Goal: Contribute content

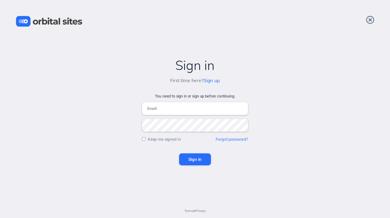
click at [97, 140] on form "You need to sign in or sign up before continuing. Keep me signed in Forgot pass…" at bounding box center [195, 129] width 380 height 71
type input "jkcollins007@gmail.com"
click at [196, 162] on input "Sign in" at bounding box center [195, 159] width 32 height 12
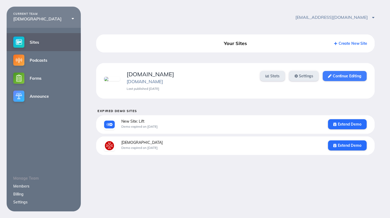
click at [348, 78] on link "Continue Editing" at bounding box center [345, 76] width 44 height 10
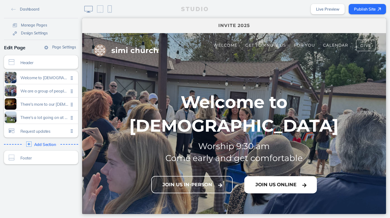
click at [268, 177] on button "Join Us Online" at bounding box center [280, 184] width 73 height 17
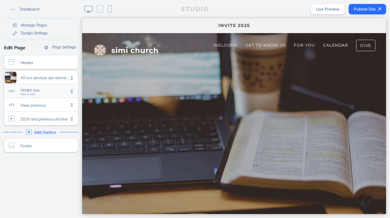
click at [34, 90] on span "Watch live" at bounding box center [44, 90] width 48 height 5
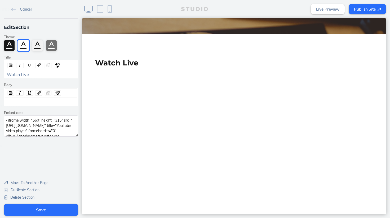
scroll to position [222, 0]
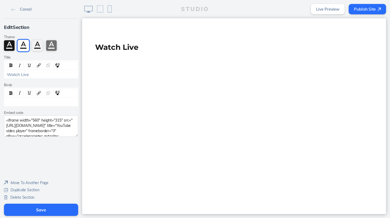
click at [29, 127] on textarea "<iframe width="560" height="315" src="https://www.youtube.com/embed/vyp3T34PdMg…" at bounding box center [41, 126] width 74 height 21
paste textarea "R3Cp1MnFCj0?si=v7p7Fj0YP11Z2hh_"
type textarea "<iframe width="560" height="315" src="https://www.youtube.com/embed/R3Cp1MnFCj0…"
click at [37, 209] on button "Save" at bounding box center [41, 210] width 74 height 12
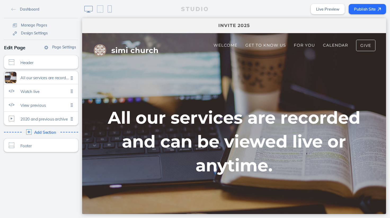
click at [365, 11] on button "Publish Site" at bounding box center [367, 9] width 37 height 10
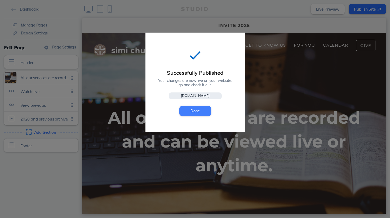
click at [197, 113] on button "Done" at bounding box center [195, 111] width 32 height 10
